Goal: Answer question/provide support: Share knowledge or assist other users

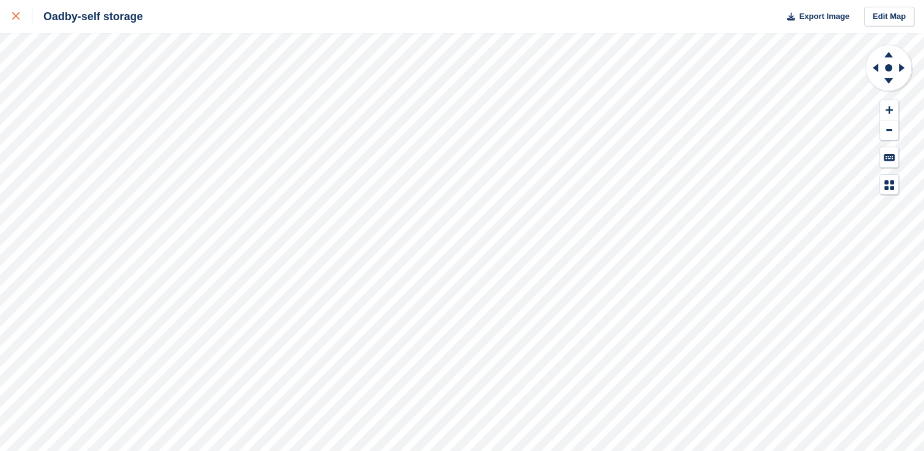
click at [17, 16] on icon at bounding box center [15, 15] width 7 height 7
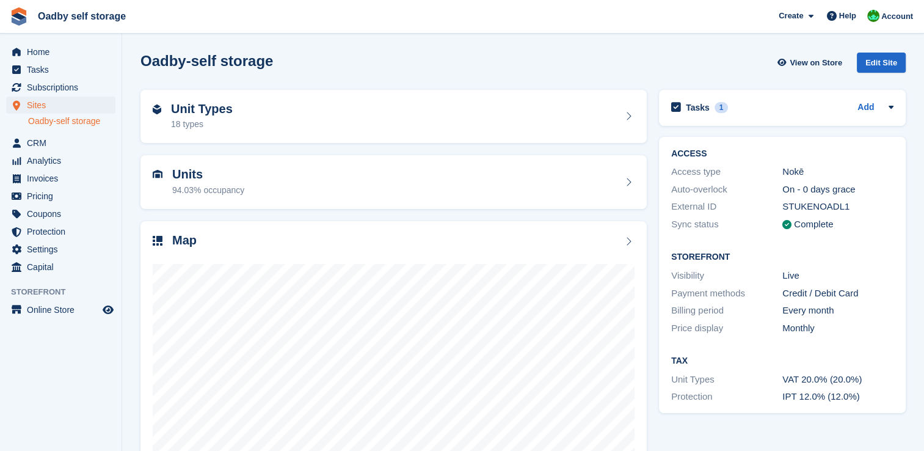
scroll to position [70, 0]
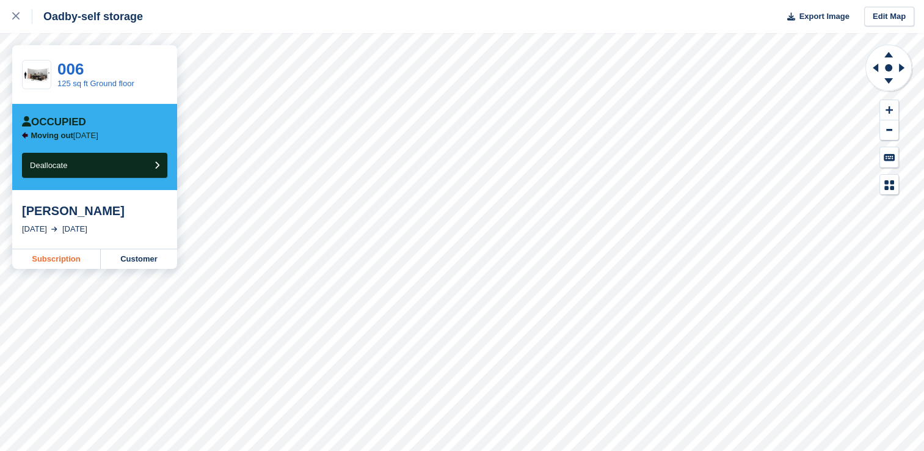
click at [66, 258] on link "Subscription" at bounding box center [56, 259] width 89 height 20
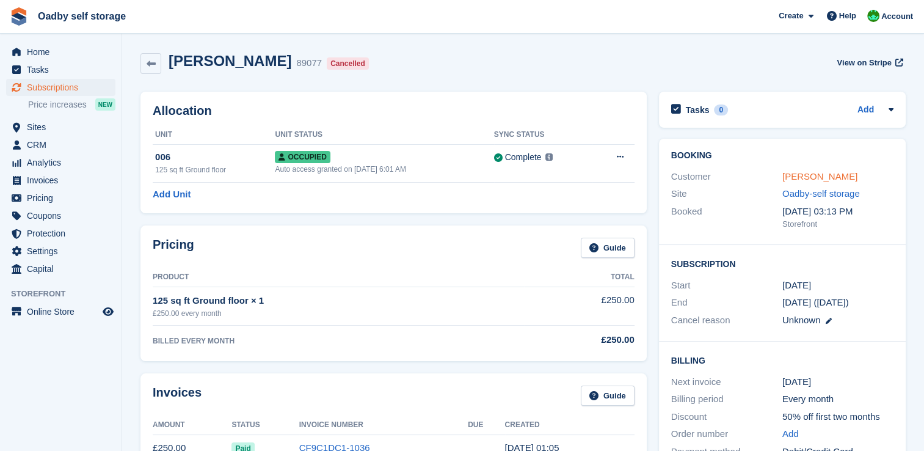
click at [804, 177] on link "[PERSON_NAME]" at bounding box center [819, 176] width 75 height 10
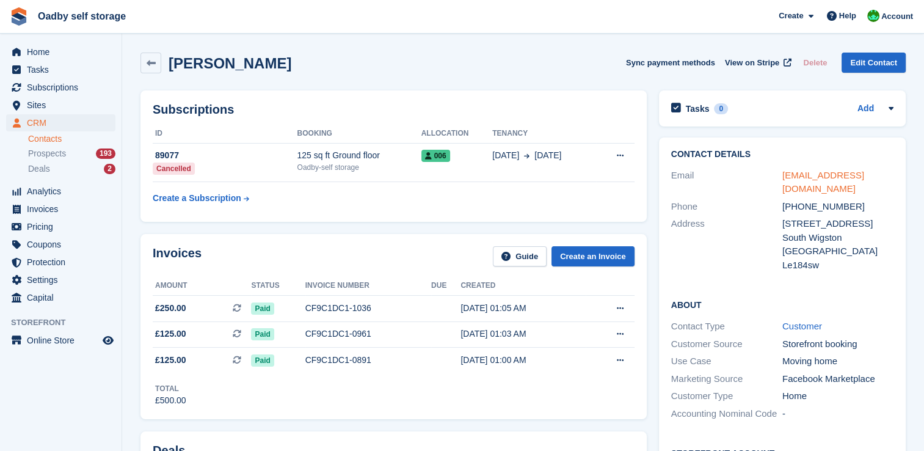
click at [789, 175] on link "hollyjanebugby12@gmail.com" at bounding box center [823, 182] width 82 height 24
click at [616, 101] on div "Subscriptions ID Booking Allocation Tenancy 89077 Cancelled 125 sq ft Ground fl…" at bounding box center [393, 155] width 506 height 131
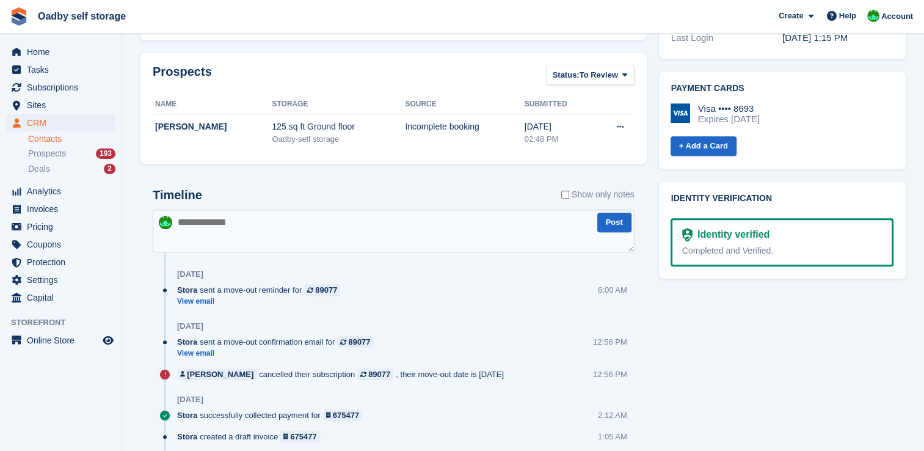
scroll to position [550, 0]
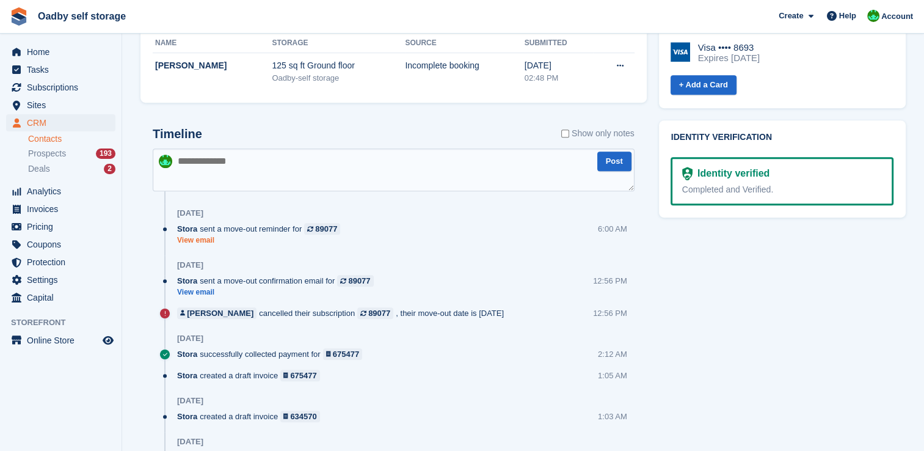
click at [188, 236] on link "View email" at bounding box center [261, 240] width 169 height 10
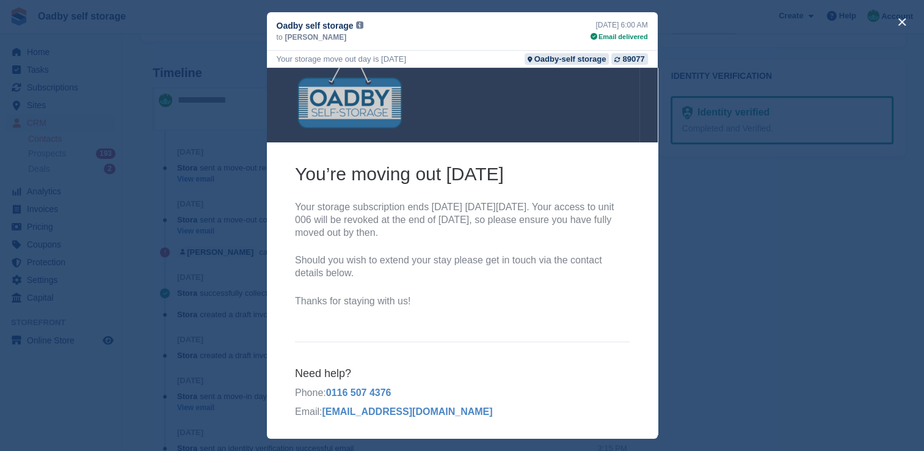
scroll to position [0, 0]
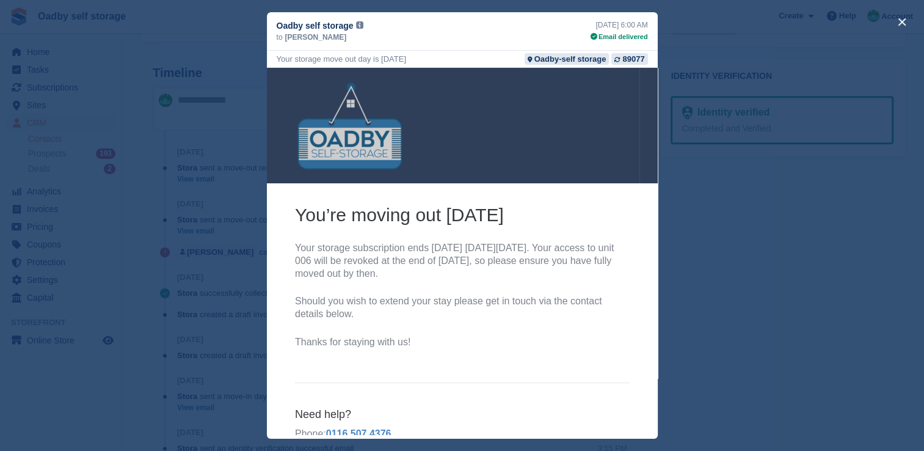
click at [710, 250] on div "close" at bounding box center [462, 225] width 924 height 451
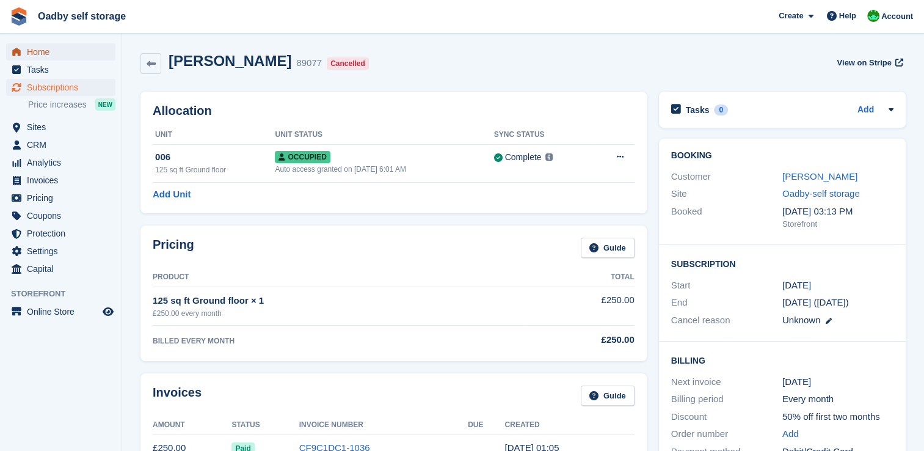
click at [37, 55] on span "Home" at bounding box center [63, 51] width 73 height 17
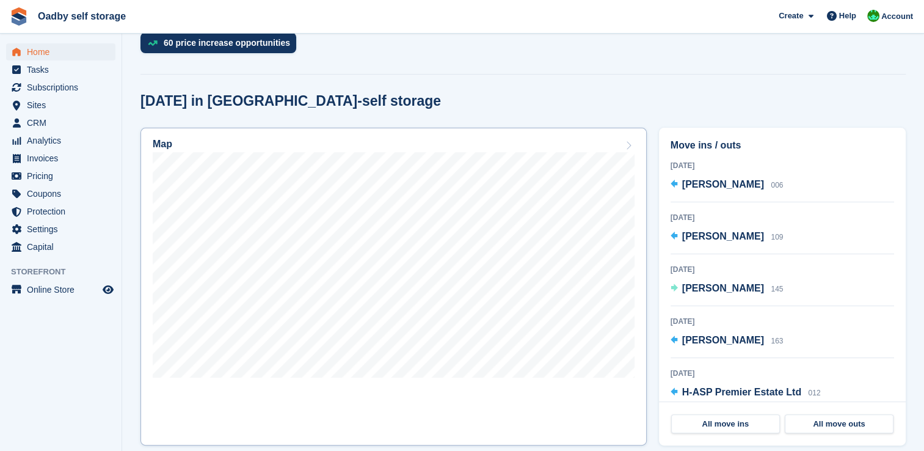
scroll to position [305, 0]
